Goal: Information Seeking & Learning: Learn about a topic

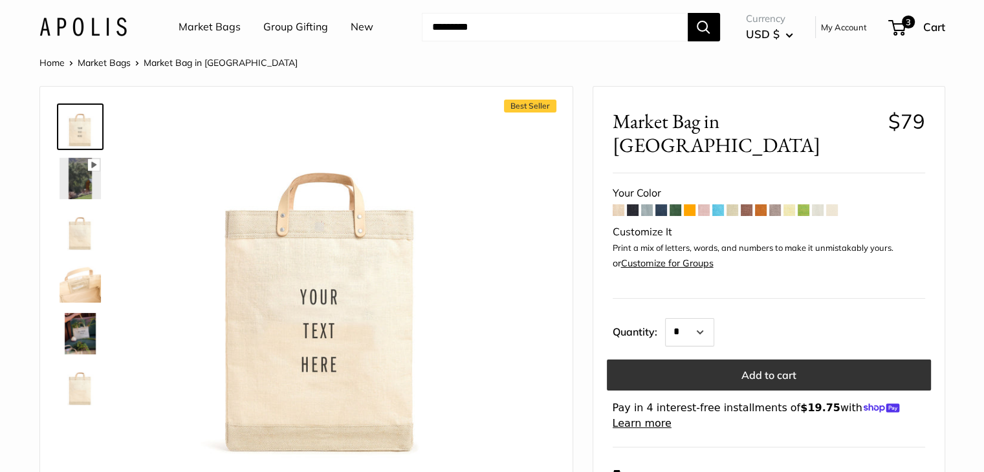
click at [697, 360] on button "Add to cart" at bounding box center [769, 375] width 324 height 31
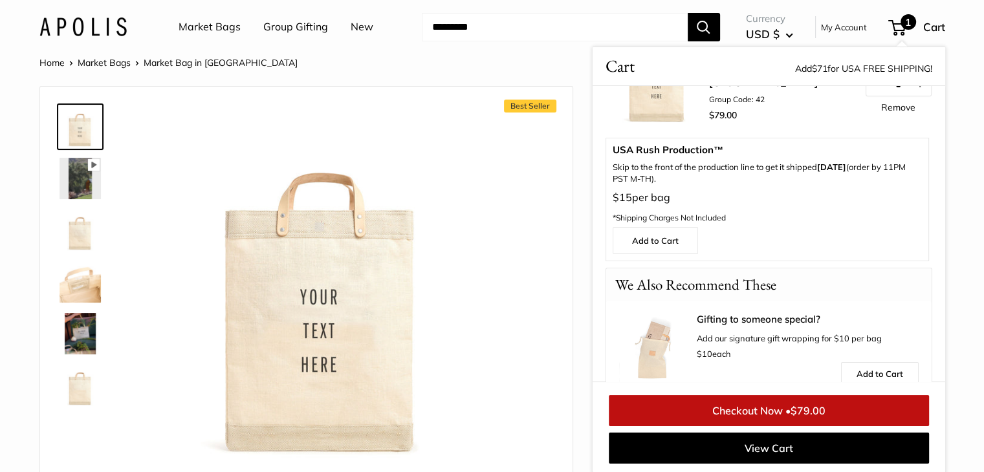
scroll to position [76, 0]
click at [795, 208] on p "$15 per bag *Shipping Charges Not Included" at bounding box center [767, 209] width 309 height 39
click at [508, 219] on div "Best Seller Pause Play % buffered 00:00 Unmute Mute Exit fullscreen Enter fulls…" at bounding box center [306, 282] width 500 height 365
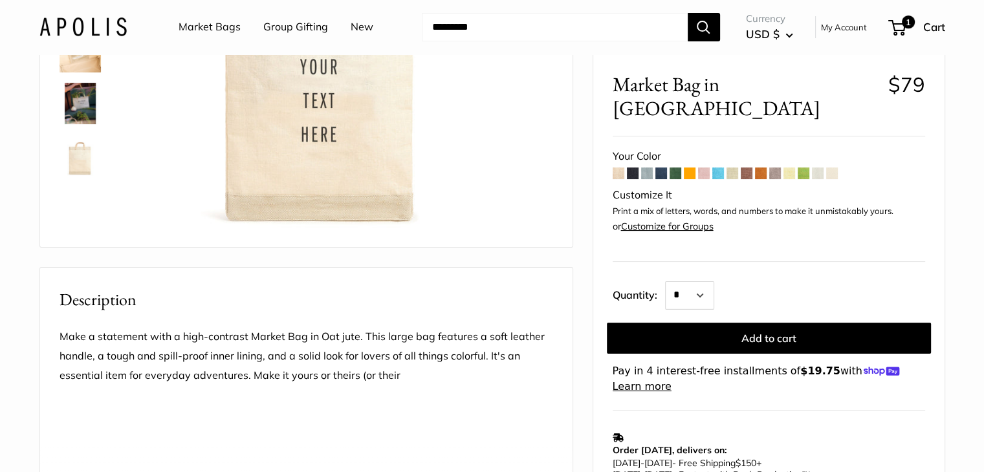
scroll to position [230, 0]
click at [647, 186] on div "Customize It" at bounding box center [769, 195] width 313 height 19
click at [839, 205] on p "Print a mix of letters, words, and numbers to make it unmistakably yours." at bounding box center [769, 211] width 313 height 13
click at [620, 168] on span at bounding box center [619, 174] width 12 height 12
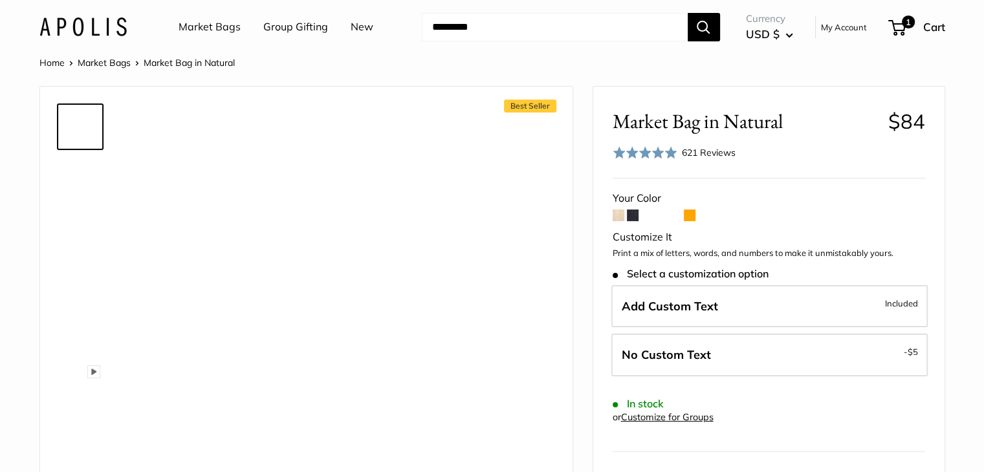
click at [615, 214] on span at bounding box center [619, 216] width 12 height 12
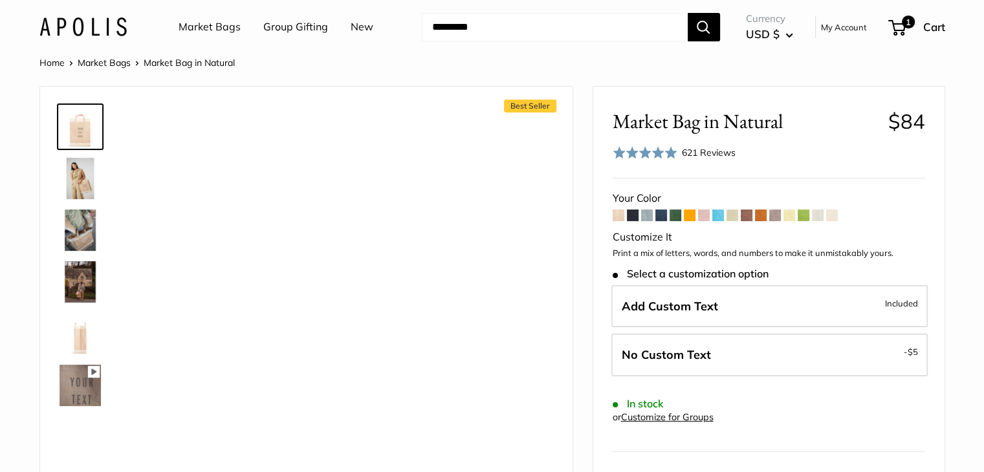
click at [832, 210] on span at bounding box center [832, 216] width 12 height 12
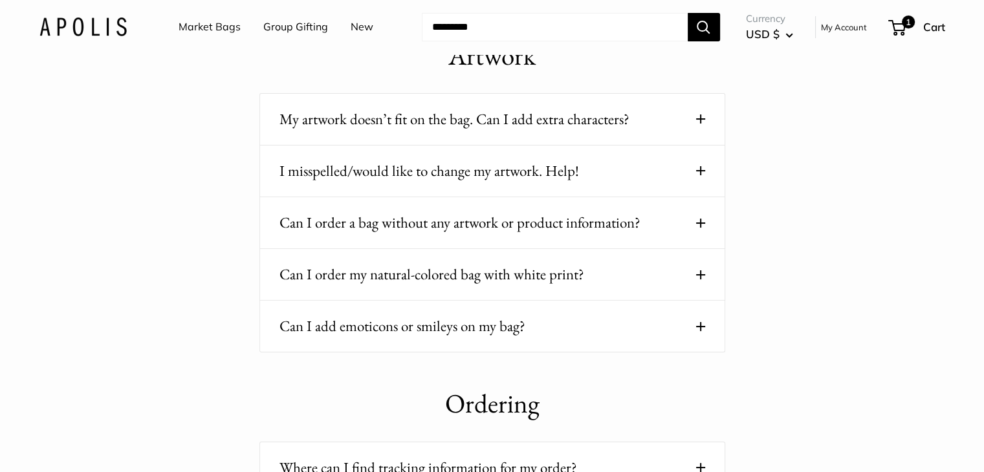
scroll to position [124, 0]
click at [507, 281] on button "Can I order my natural-colored bag with white print?" at bounding box center [493, 273] width 426 height 25
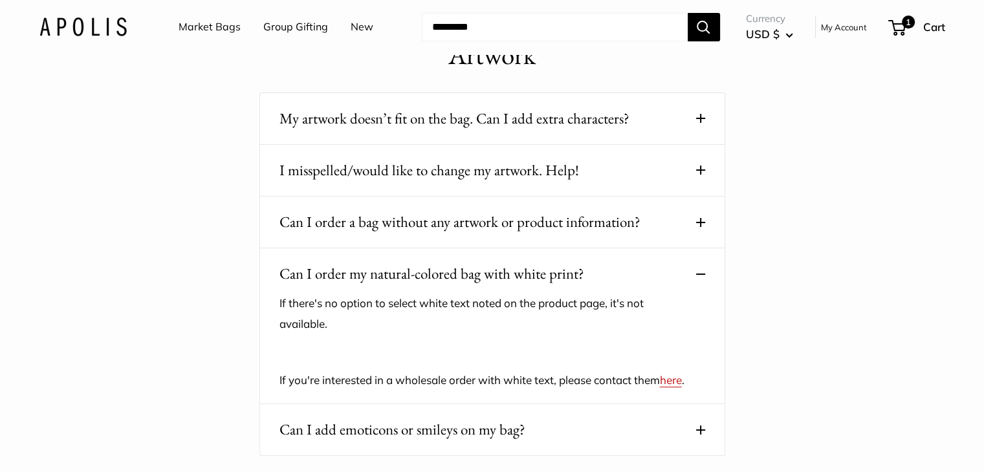
click at [507, 281] on button "Can I order my natural-colored bag with white print?" at bounding box center [493, 273] width 426 height 25
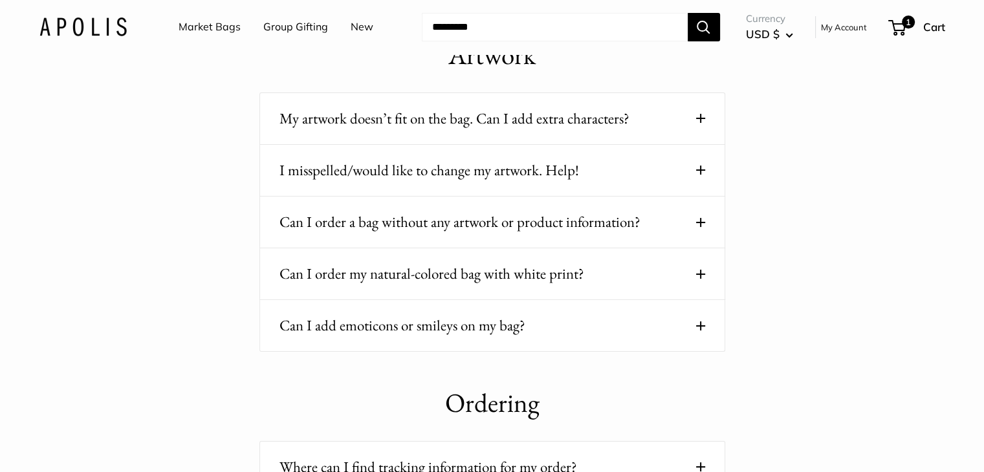
click at [507, 281] on button "Can I order my natural-colored bag with white print?" at bounding box center [493, 273] width 426 height 25
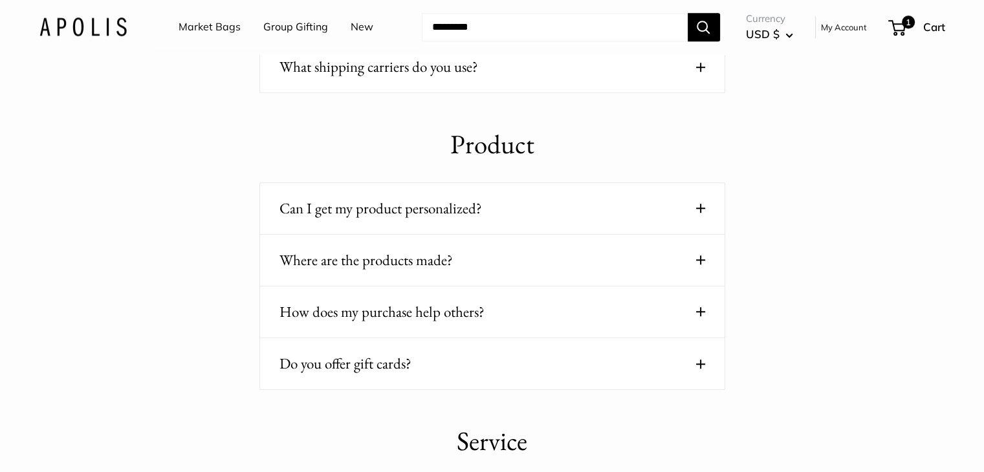
scroll to position [1042, 0]
click at [380, 214] on button "Can I get my product personalized?" at bounding box center [493, 209] width 426 height 25
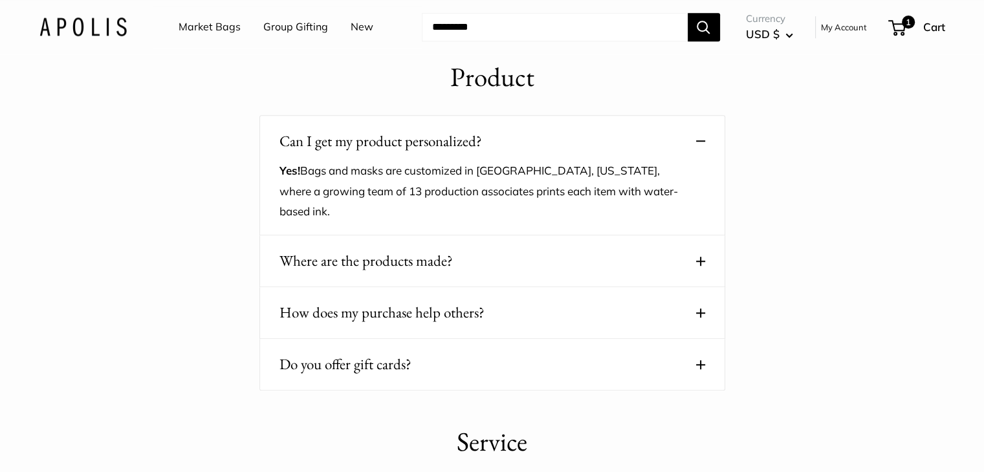
scroll to position [1110, 0]
click at [346, 274] on button "Where are the products made?" at bounding box center [493, 260] width 426 height 25
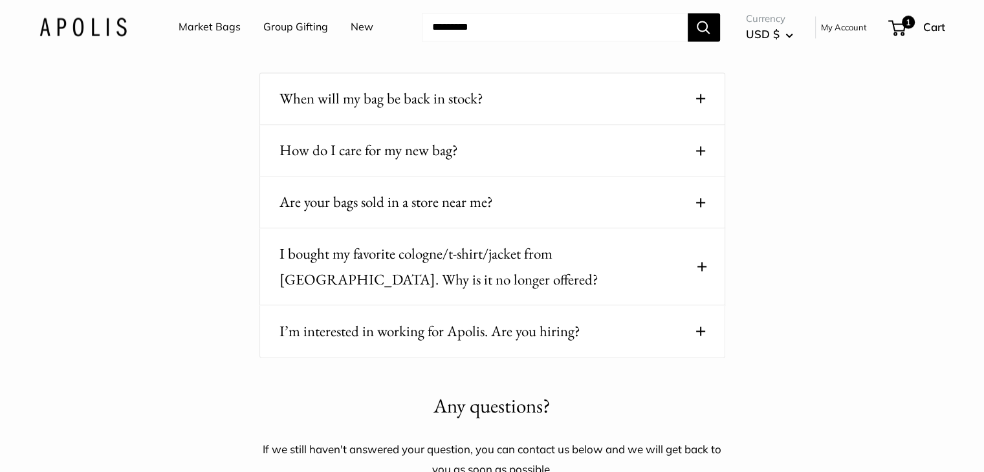
scroll to position [2194, 0]
click at [445, 291] on button "I bought my favorite cologne/t-shirt/jacket from [GEOGRAPHIC_DATA]. Why is it n…" at bounding box center [493, 266] width 426 height 50
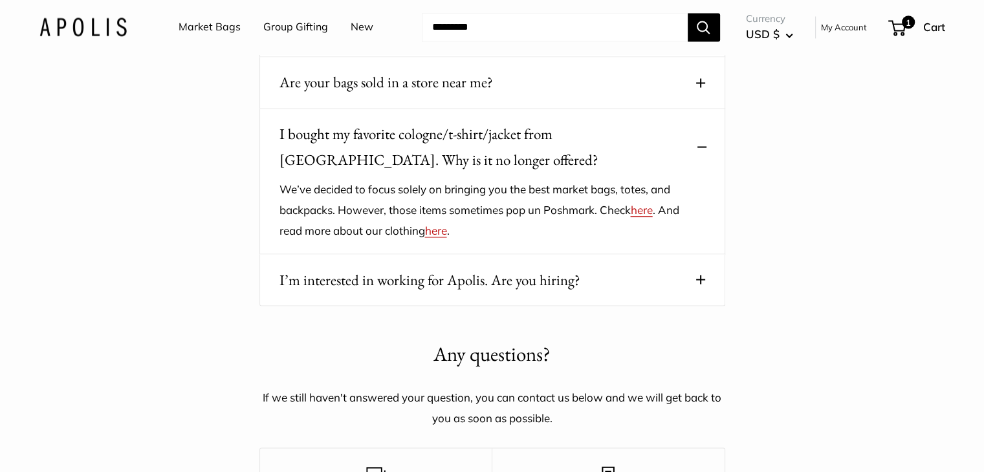
scroll to position [2316, 0]
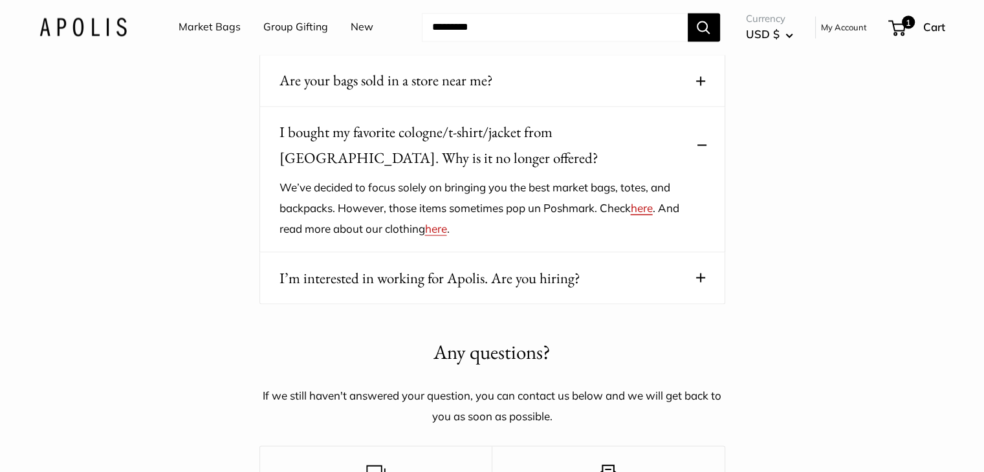
click at [426, 291] on button "I’m interested in working for Apolis. Are you hiring?" at bounding box center [493, 277] width 426 height 25
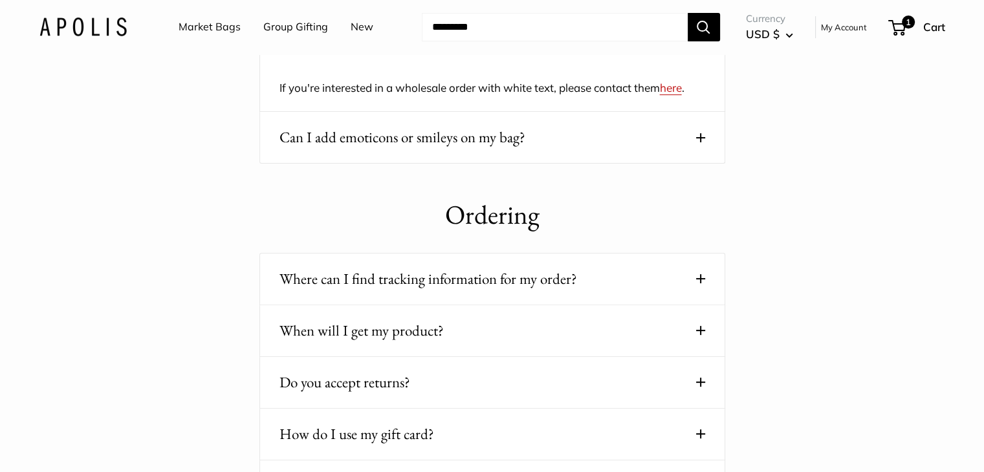
scroll to position [411, 0]
